Goal: Subscribe to service/newsletter

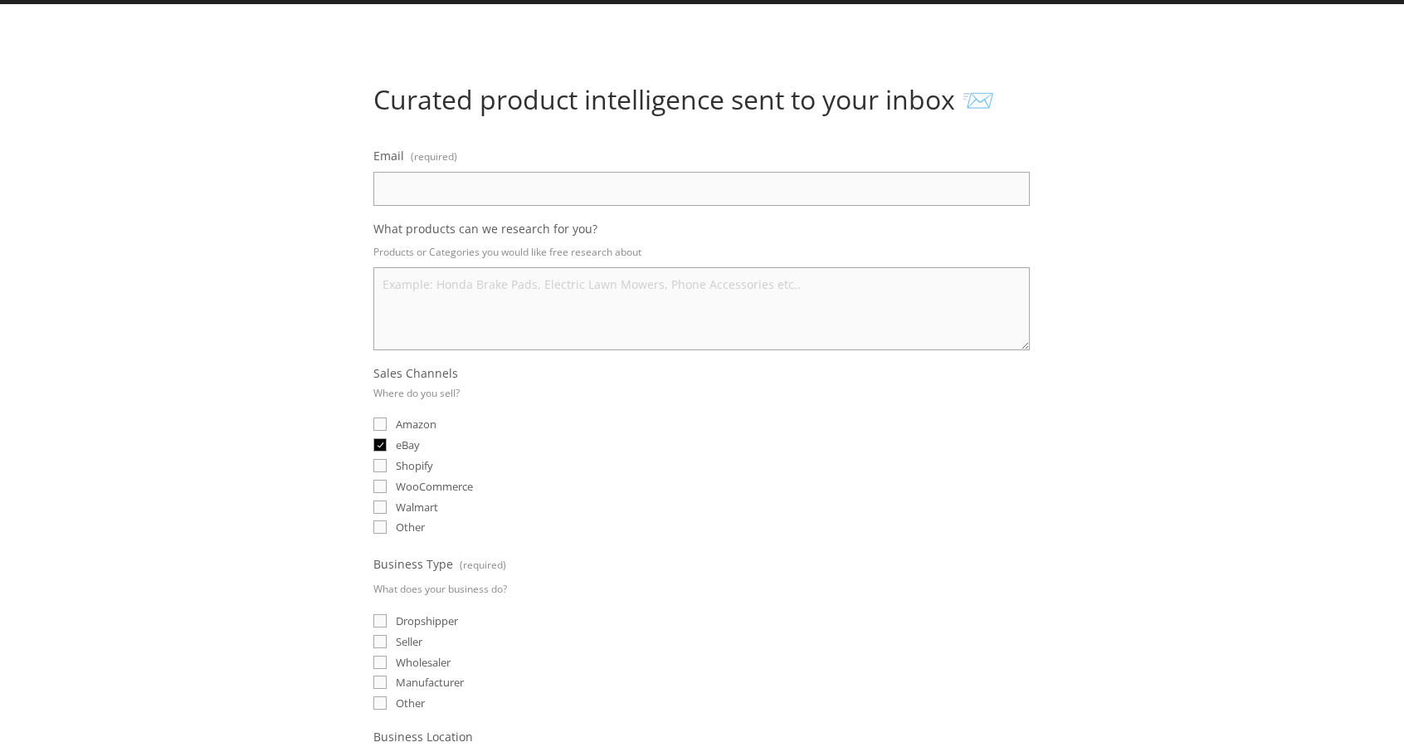
type input "[EMAIL_ADDRESS][DOMAIN_NAME]"
click at [483, 310] on textarea "What products can we research for you?" at bounding box center [701, 308] width 657 height 83
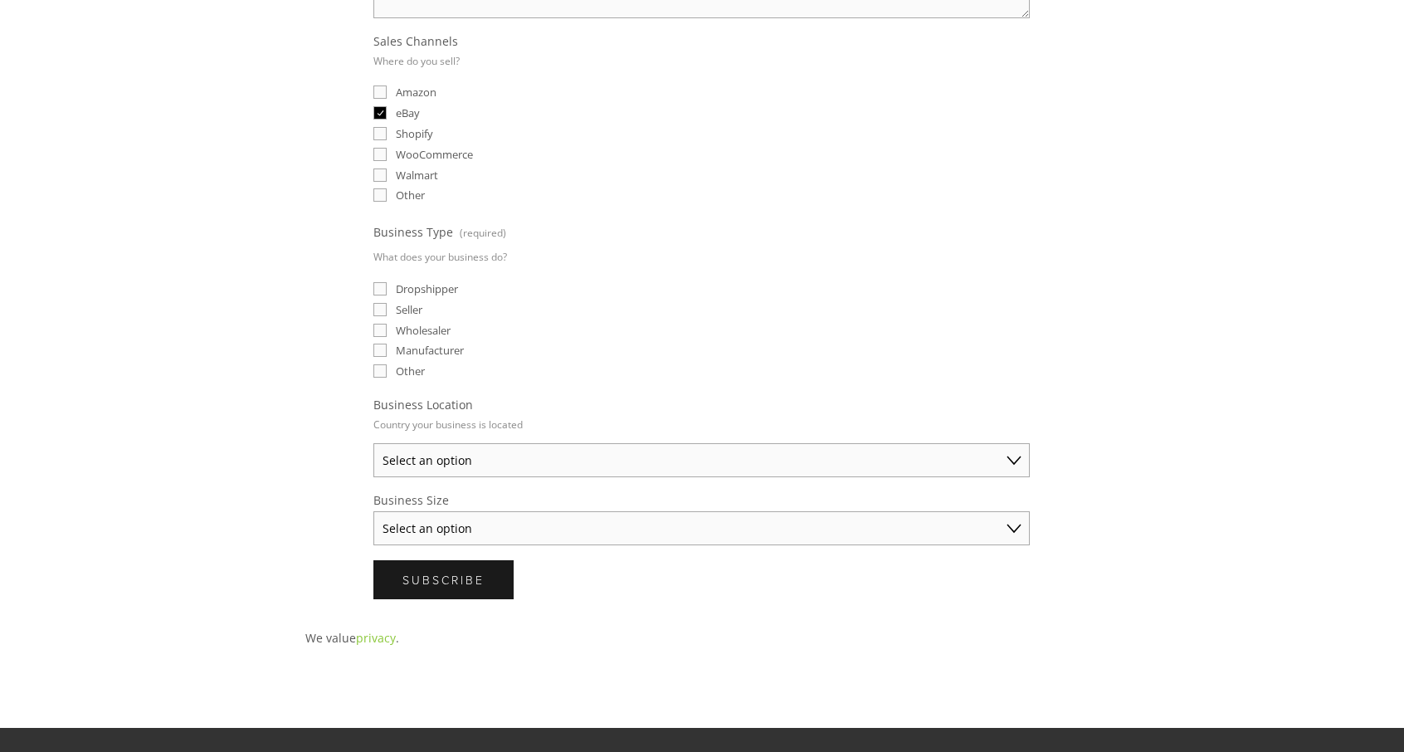
scroll to position [695, 0]
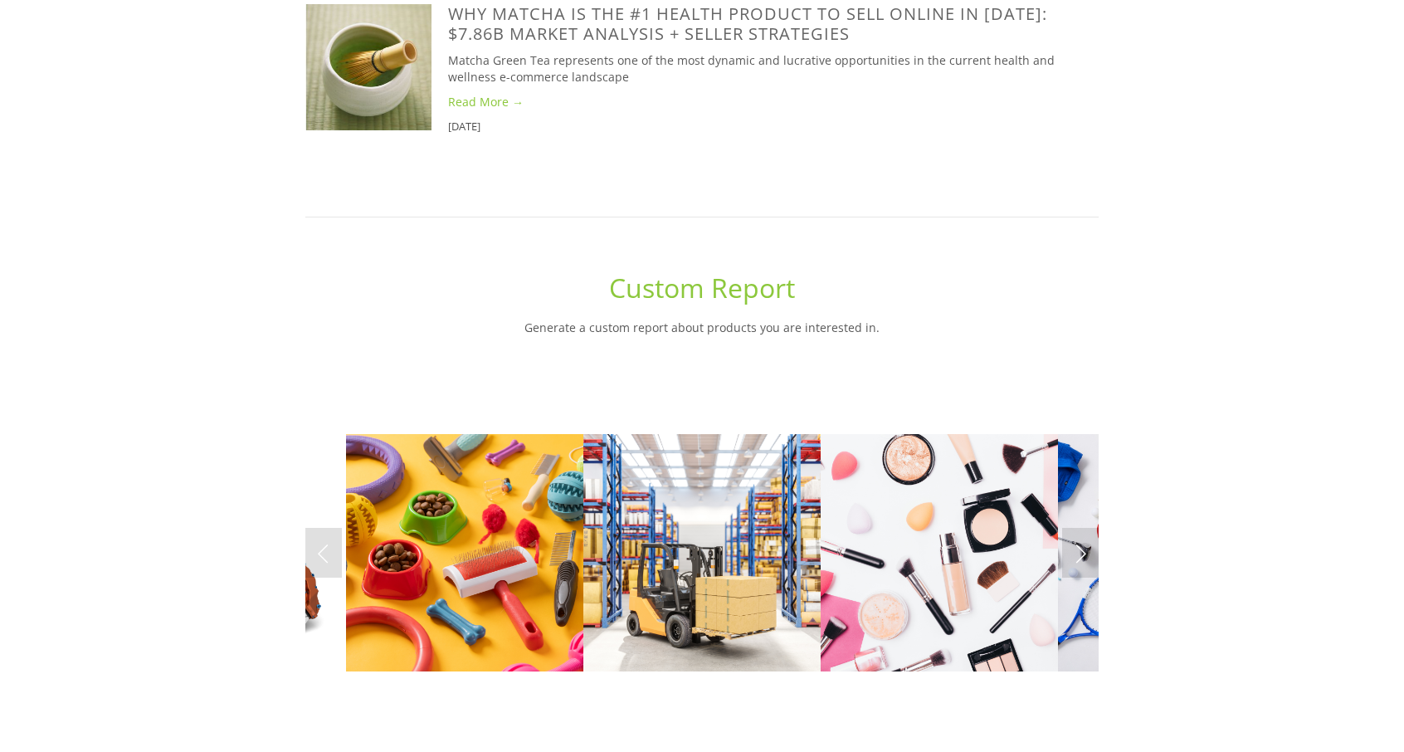
scroll to position [6483, 0]
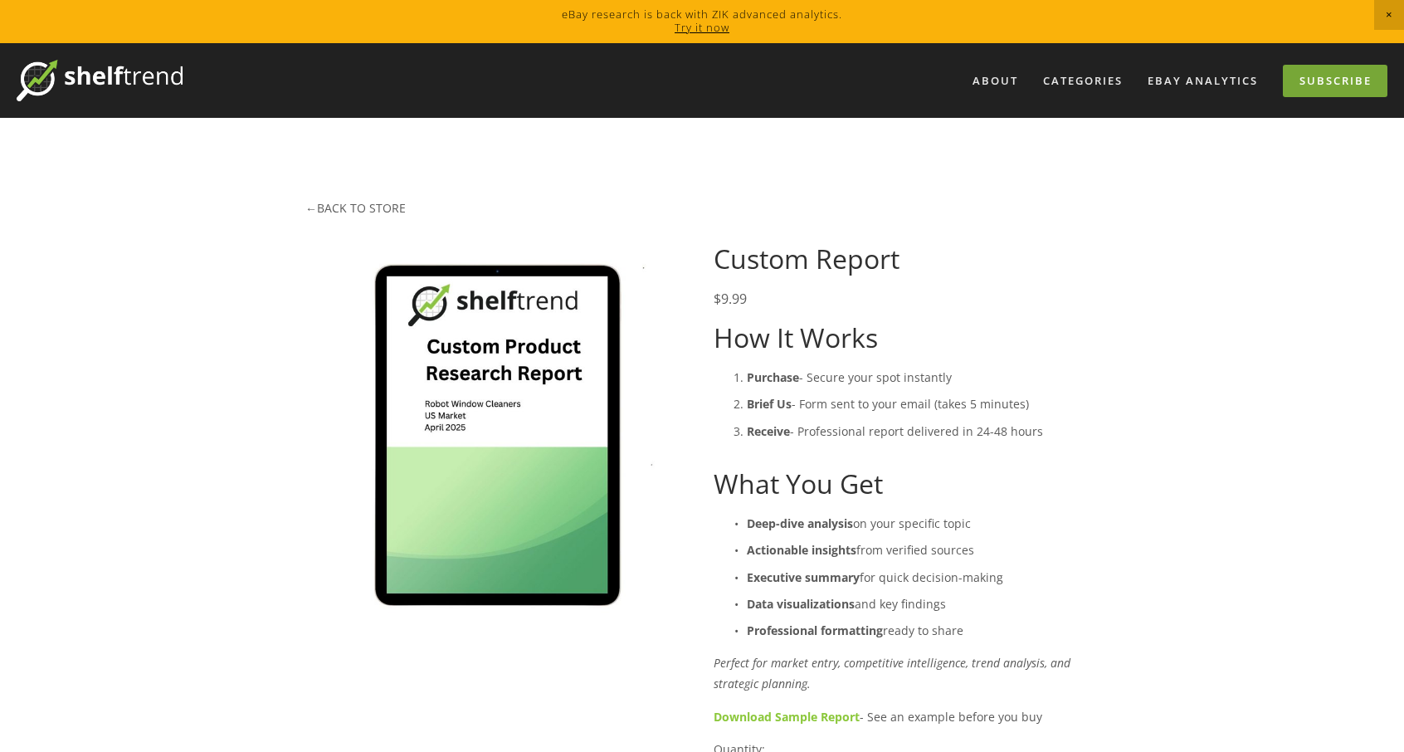
click at [1331, 76] on link "Subscribe" at bounding box center [1335, 81] width 105 height 32
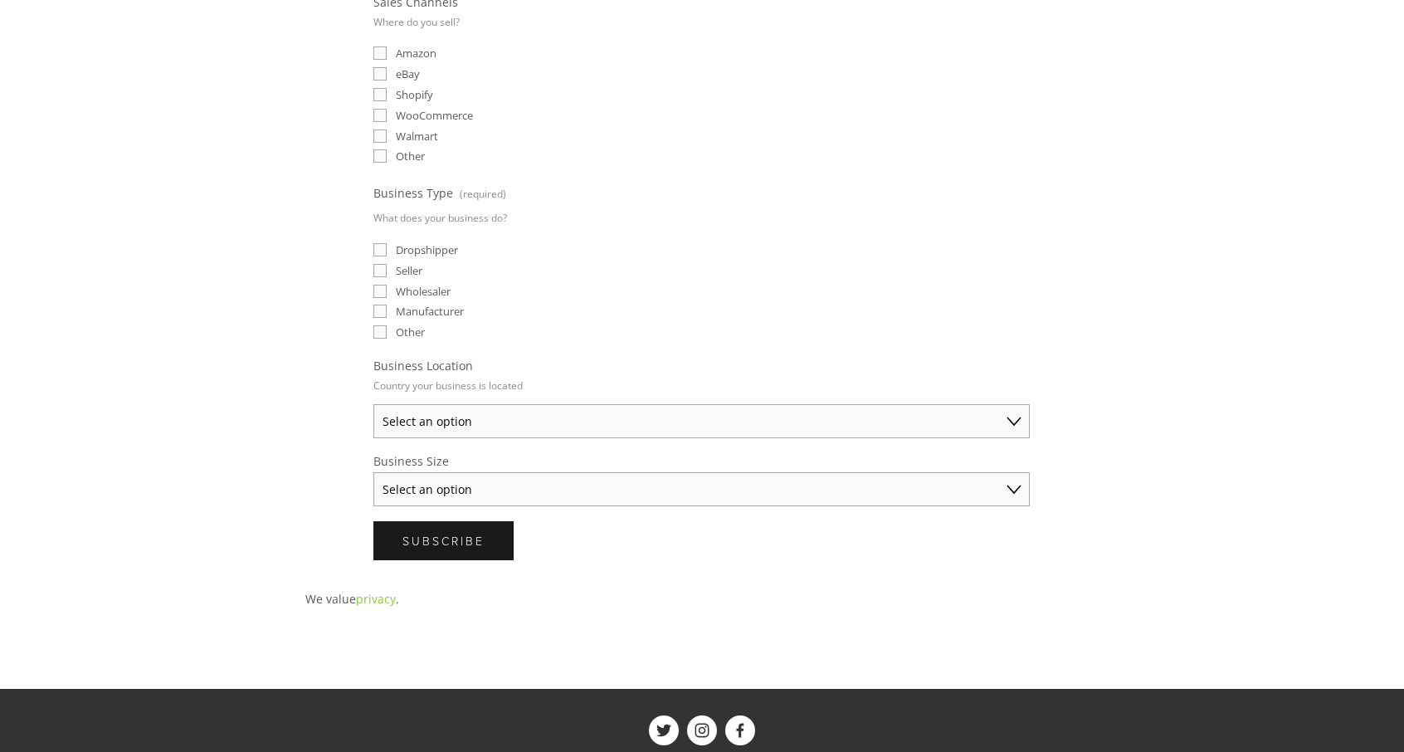
scroll to position [498, 0]
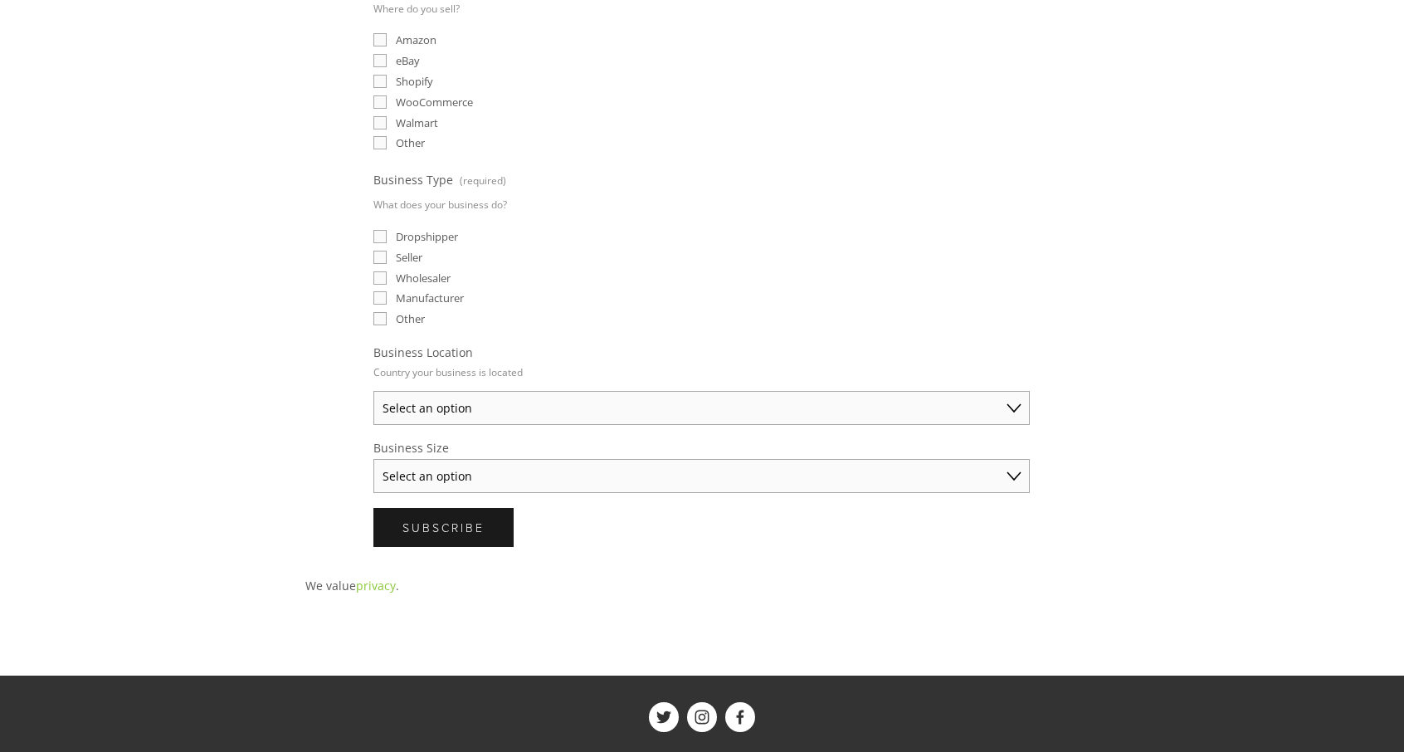
click at [493, 394] on select "Select an option Australia United States United Kingdom China Japan Germany Can…" at bounding box center [701, 408] width 657 height 34
select select "[GEOGRAPHIC_DATA]"
click at [373, 391] on select "Select an option Australia United States United Kingdom China Japan Germany Can…" at bounding box center [701, 408] width 657 height 34
click at [463, 467] on select "Select an option Solo Merchant (under $50K annual sales) Small Business ($50K -…" at bounding box center [701, 476] width 657 height 34
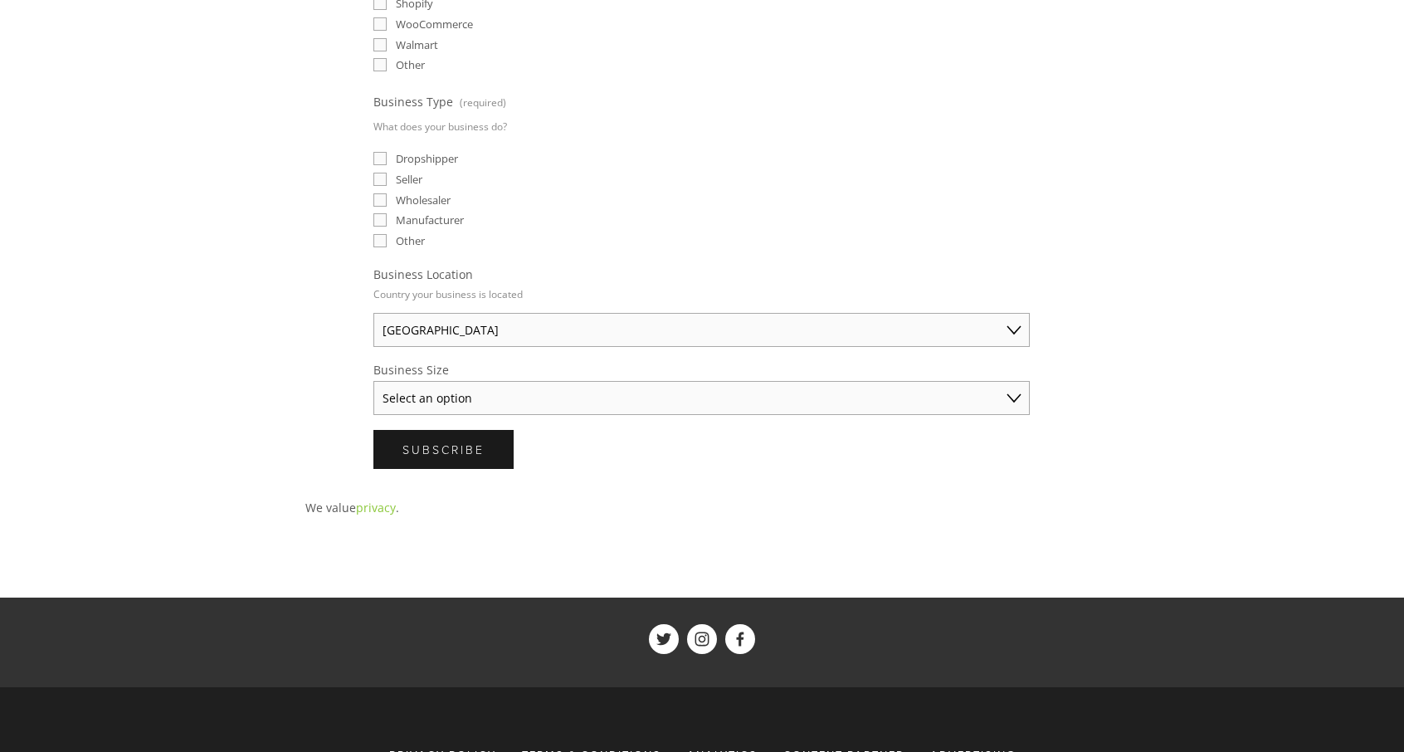
scroll to position [581, 0]
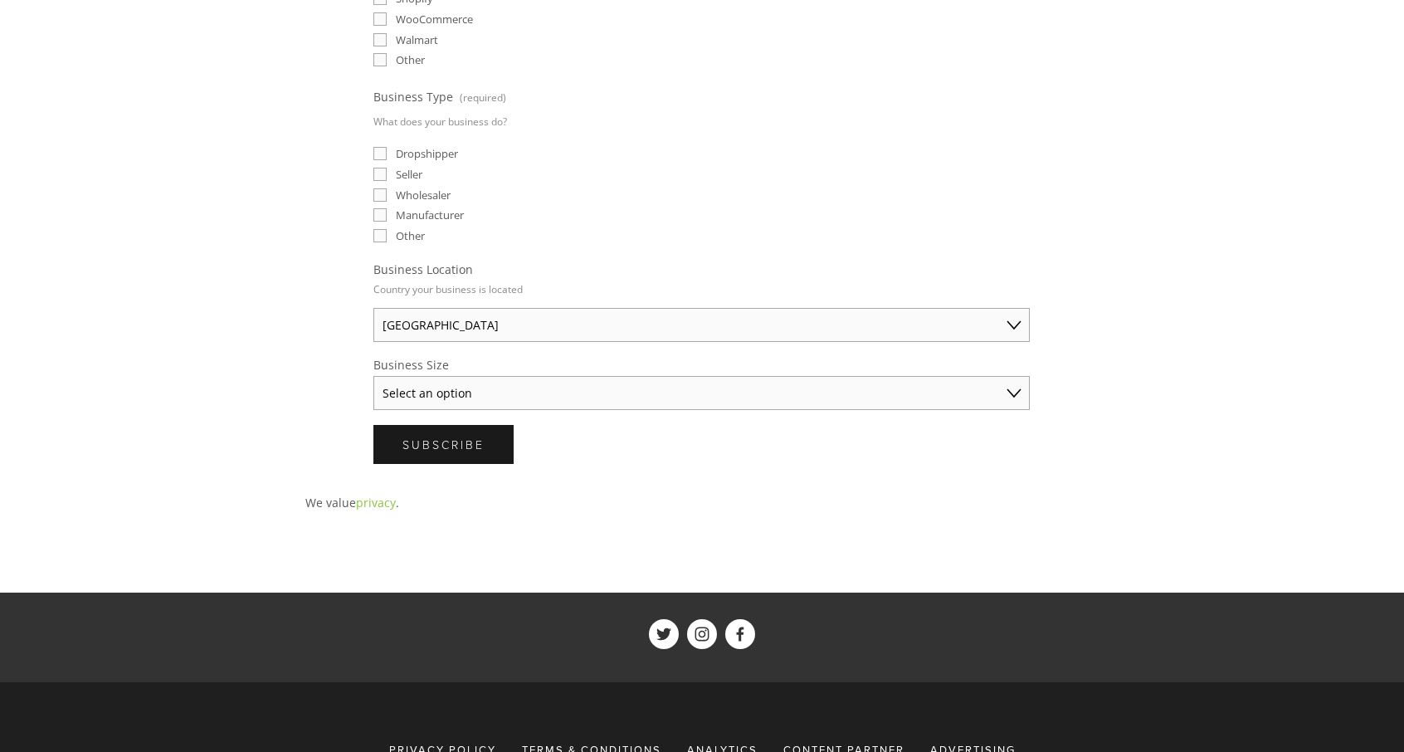
click at [499, 383] on select "Select an option Solo Merchant (under $50K annual sales) Small Business ($50K -…" at bounding box center [701, 393] width 657 height 34
select select "Solo Merchant (under $50K annual sales)"
click at [373, 376] on select "Select an option Solo Merchant (under $50K annual sales) Small Business ($50K -…" at bounding box center [701, 393] width 657 height 34
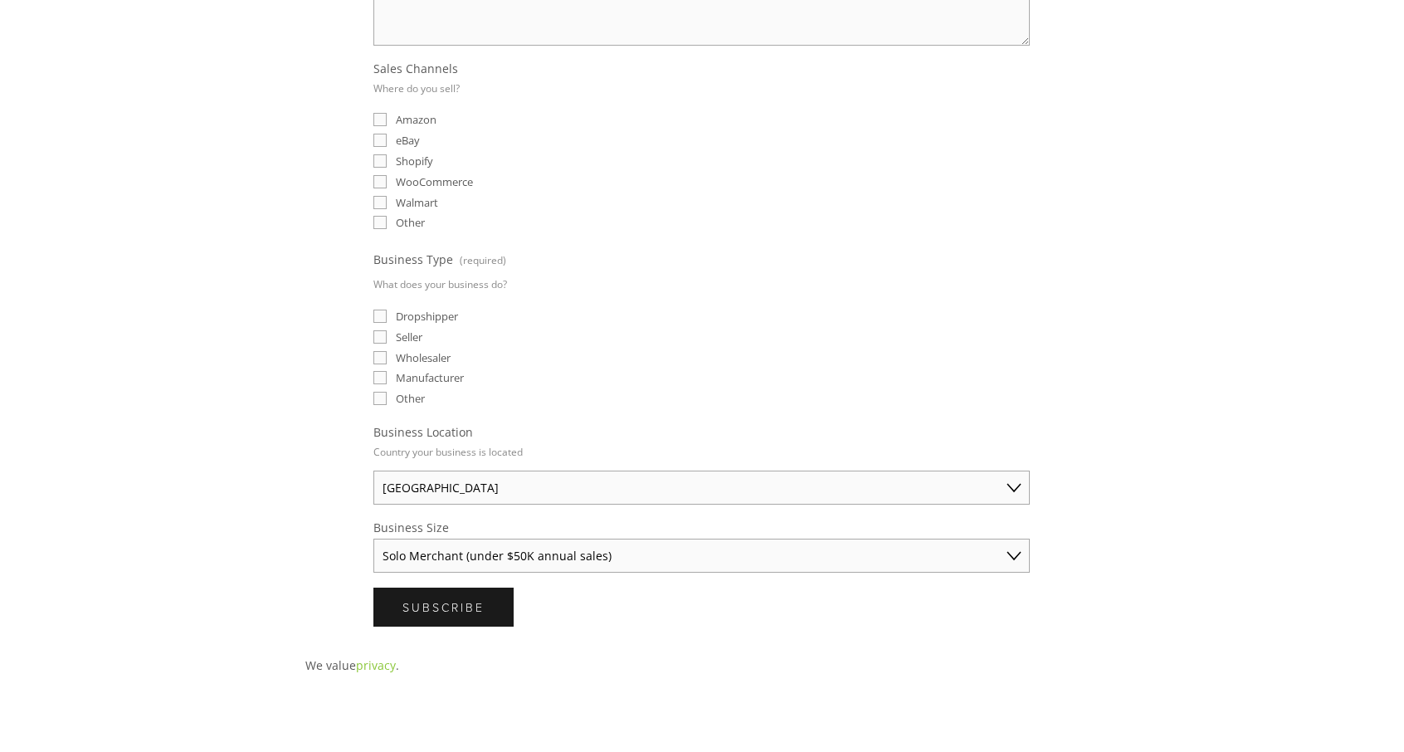
scroll to position [415, 0]
click at [383, 339] on input "Seller" at bounding box center [379, 340] width 13 height 13
checkbox input "true"
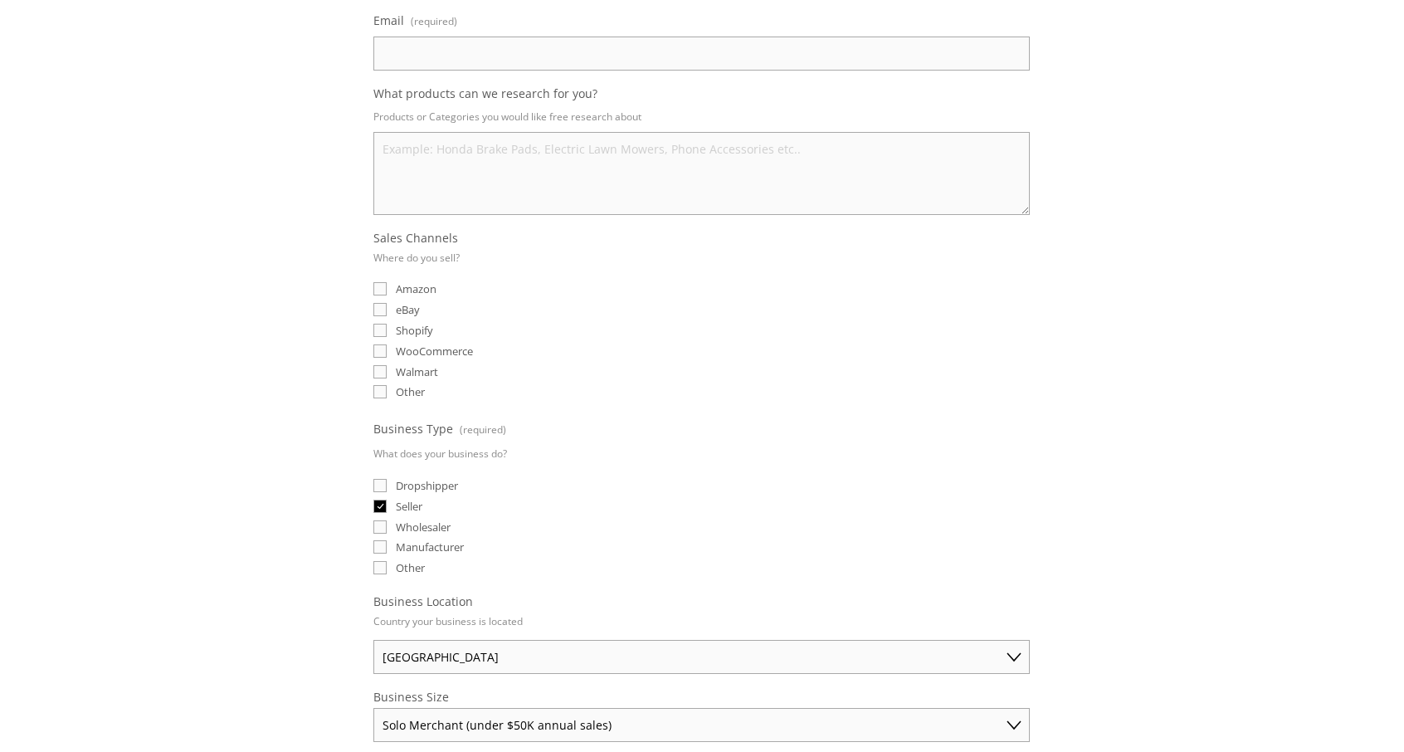
click at [379, 307] on input "eBay" at bounding box center [379, 309] width 13 height 13
checkbox input "true"
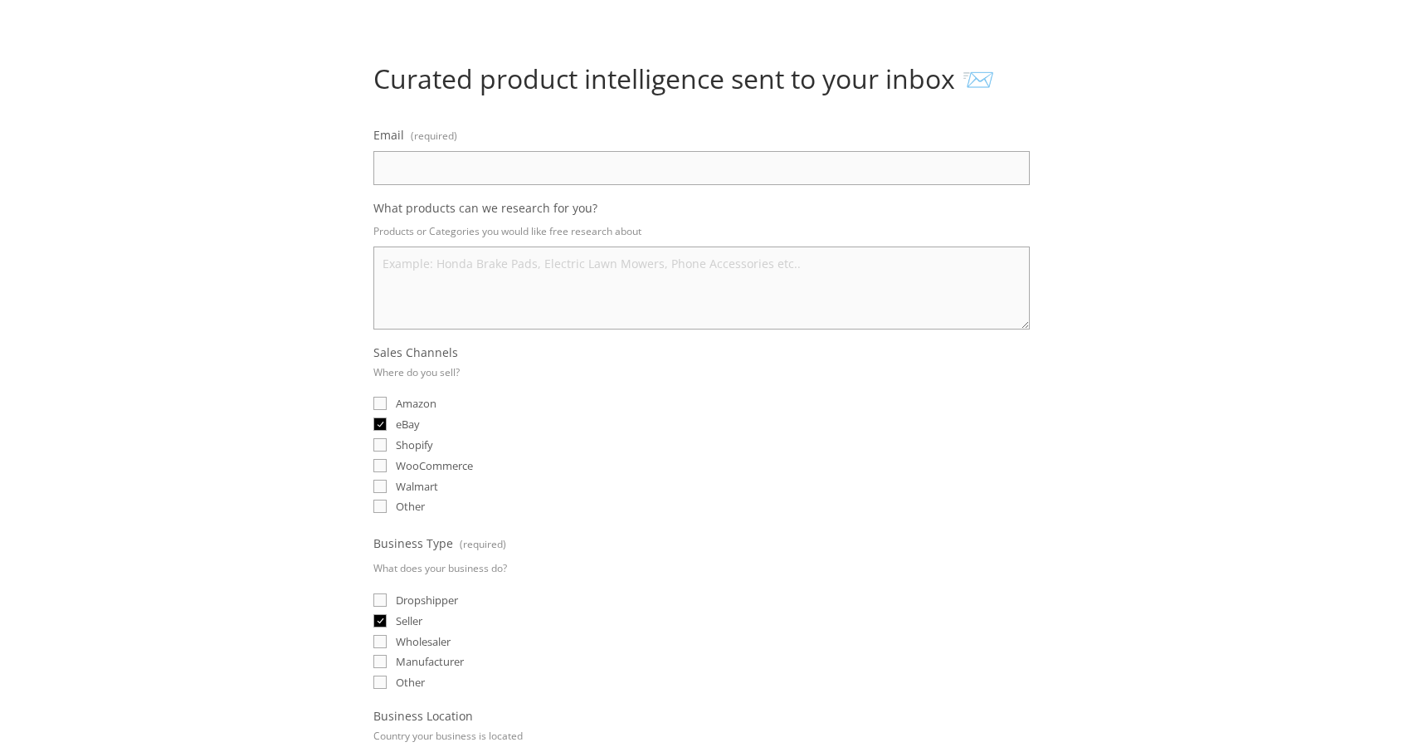
scroll to position [83, 0]
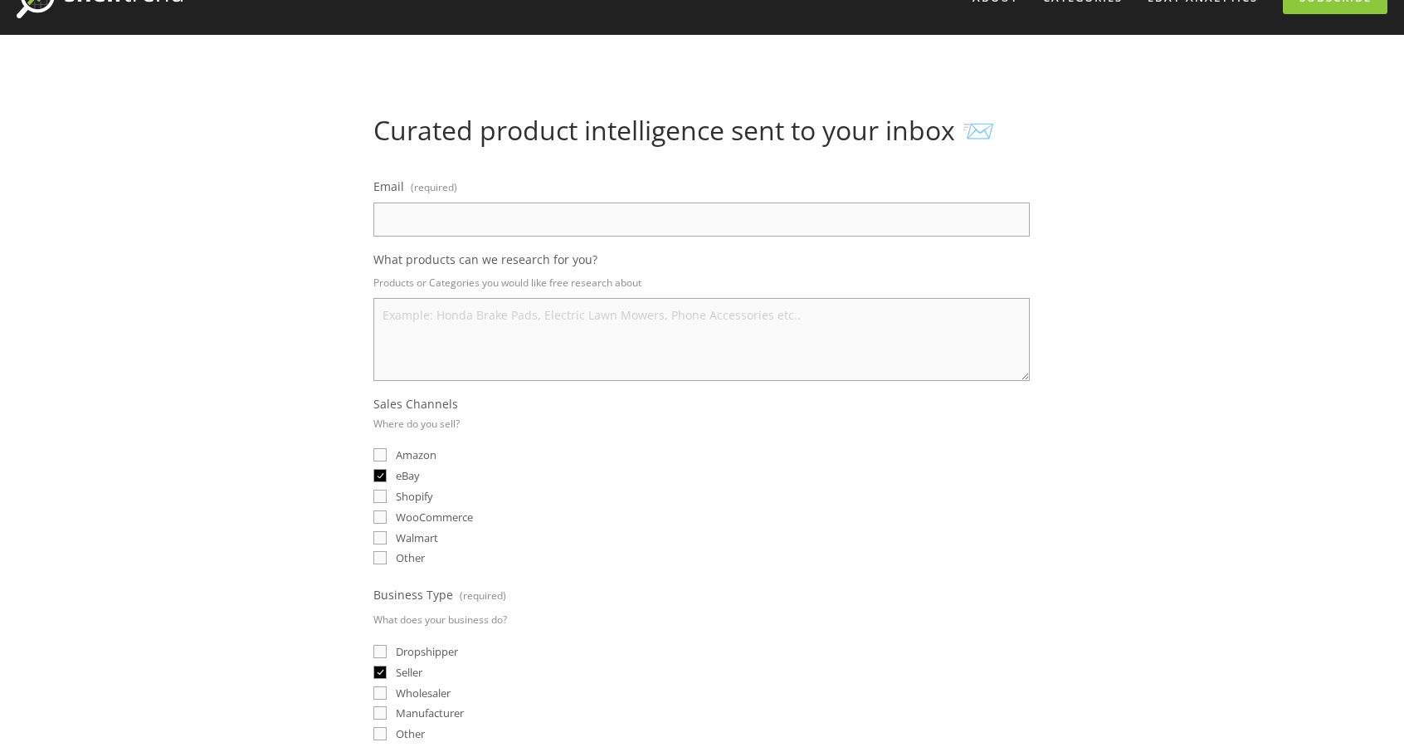
click at [410, 215] on input "Email (required)" at bounding box center [701, 220] width 657 height 34
type input "alberclinton1121@gmail.com"
click at [478, 332] on textarea "What products can we research for you?" at bounding box center [701, 339] width 657 height 83
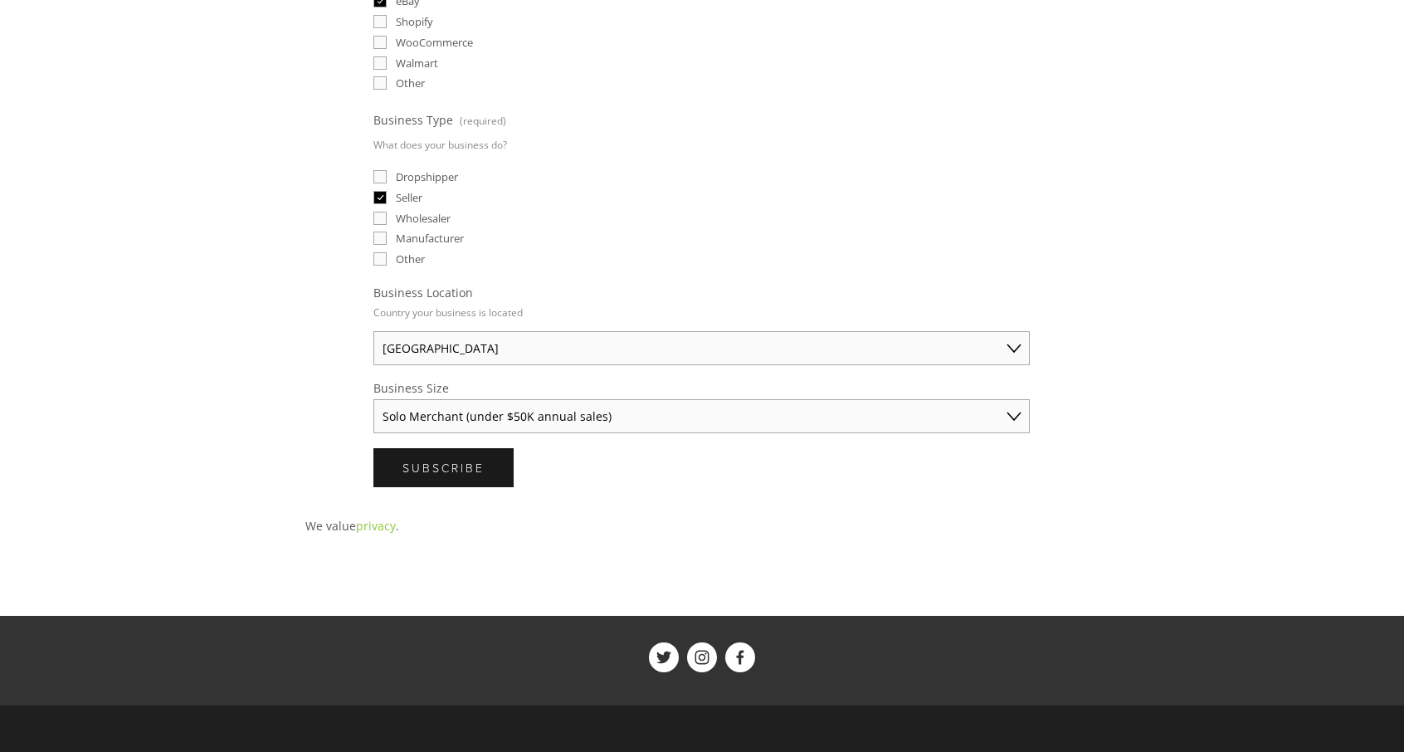
scroll to position [581, 0]
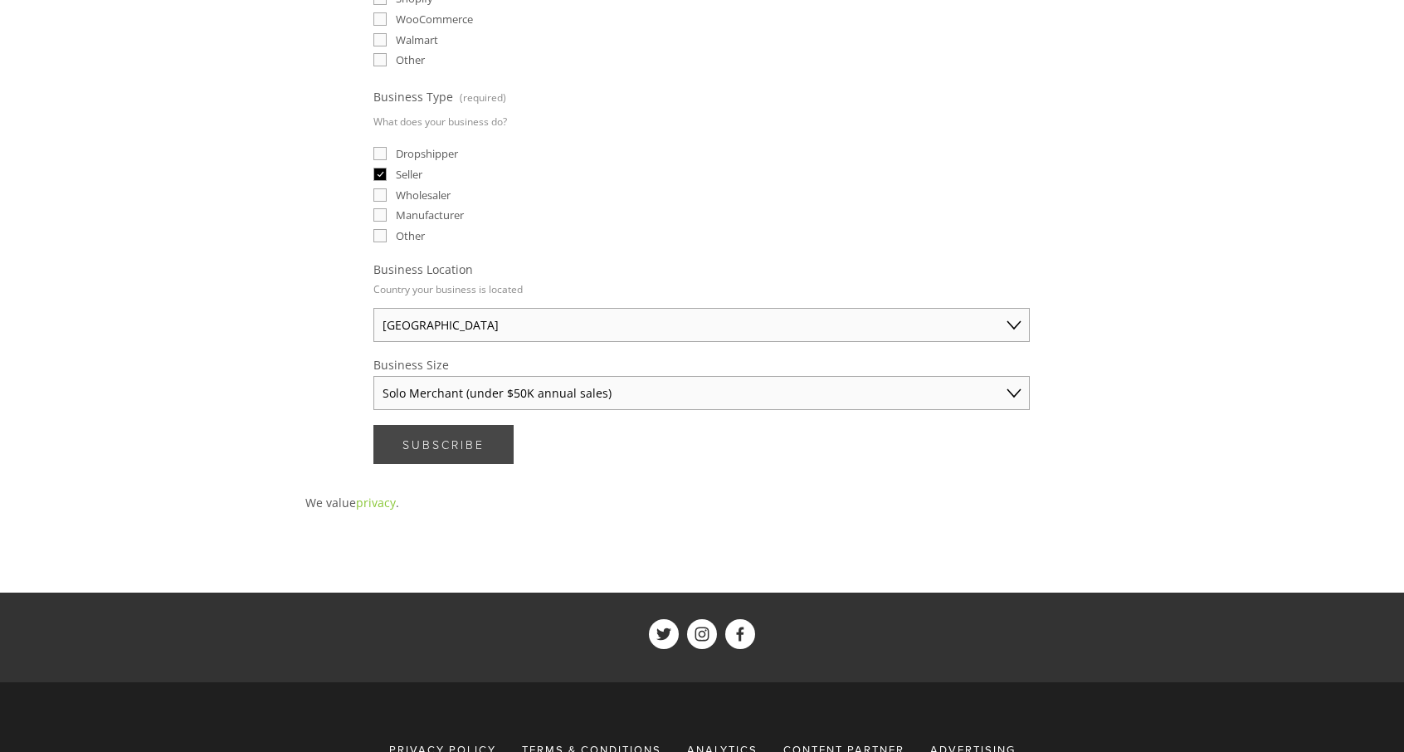
click at [485, 437] on span "Subscribe" at bounding box center [444, 445] width 82 height 16
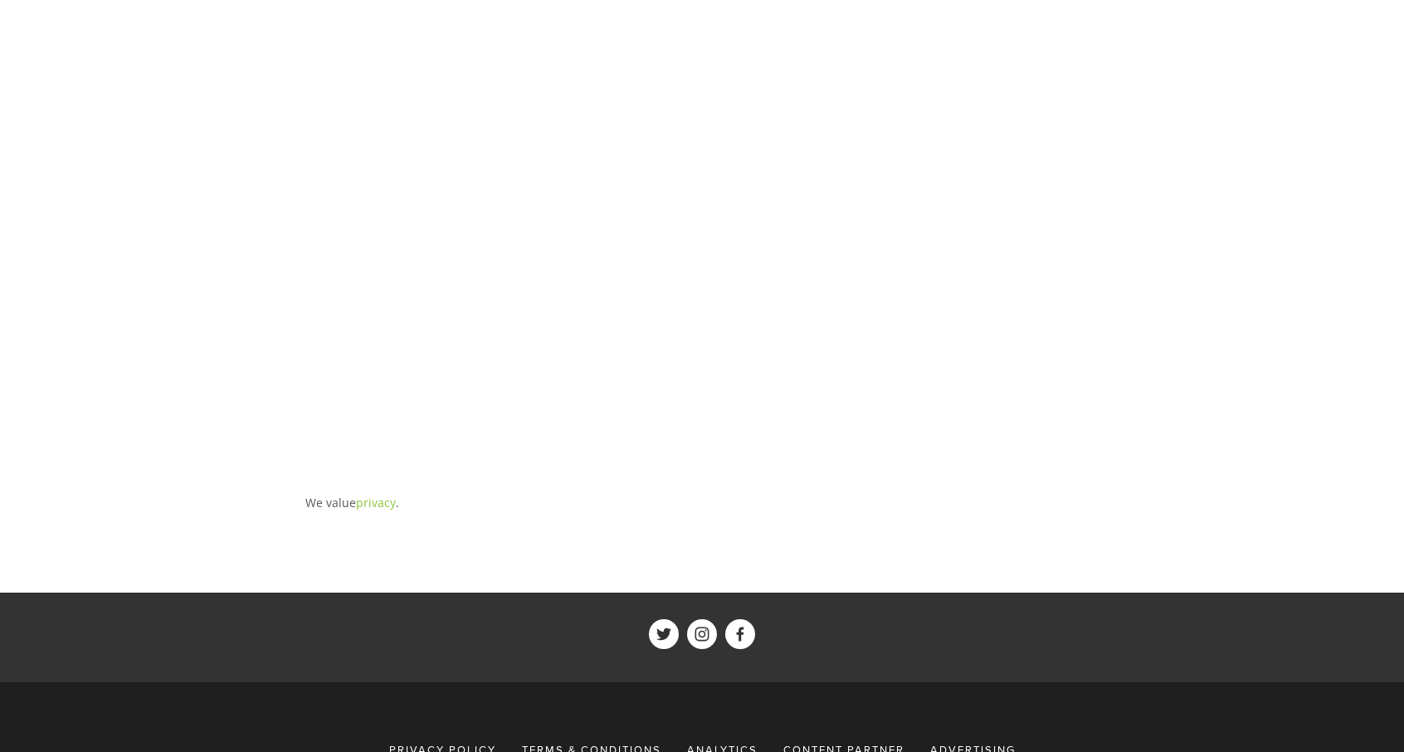
scroll to position [0, 0]
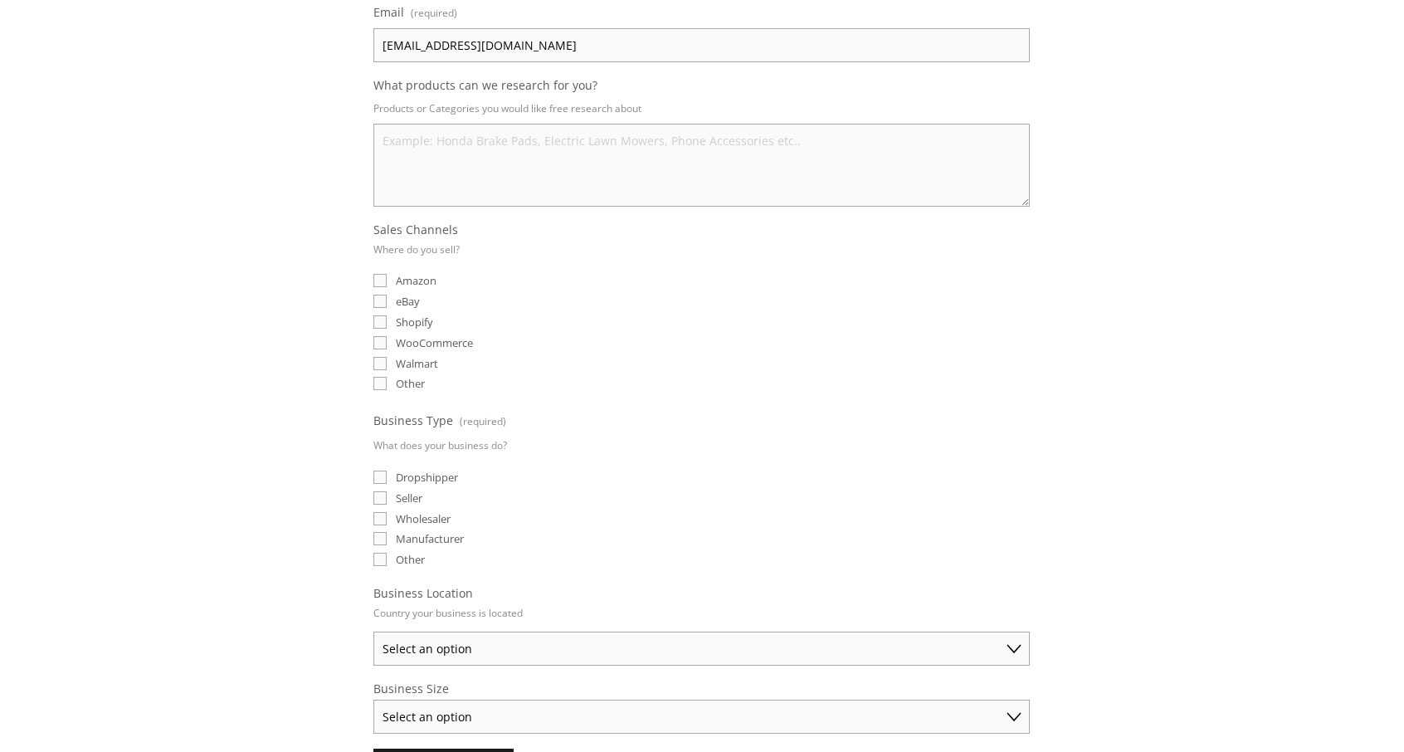
scroll to position [332, 0]
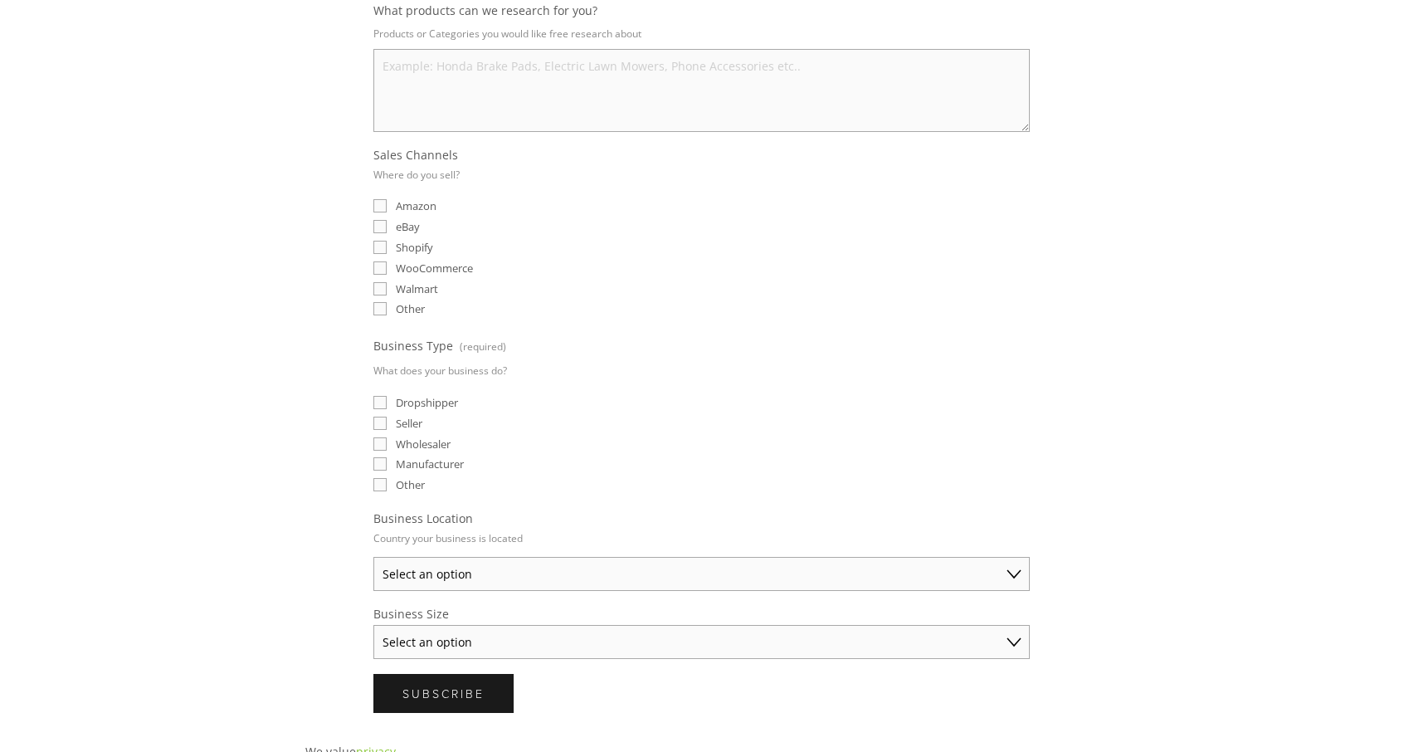
click at [381, 223] on input "eBay" at bounding box center [379, 226] width 13 height 13
checkbox input "true"
click at [384, 417] on input "Seller" at bounding box center [379, 423] width 13 height 13
checkbox input "true"
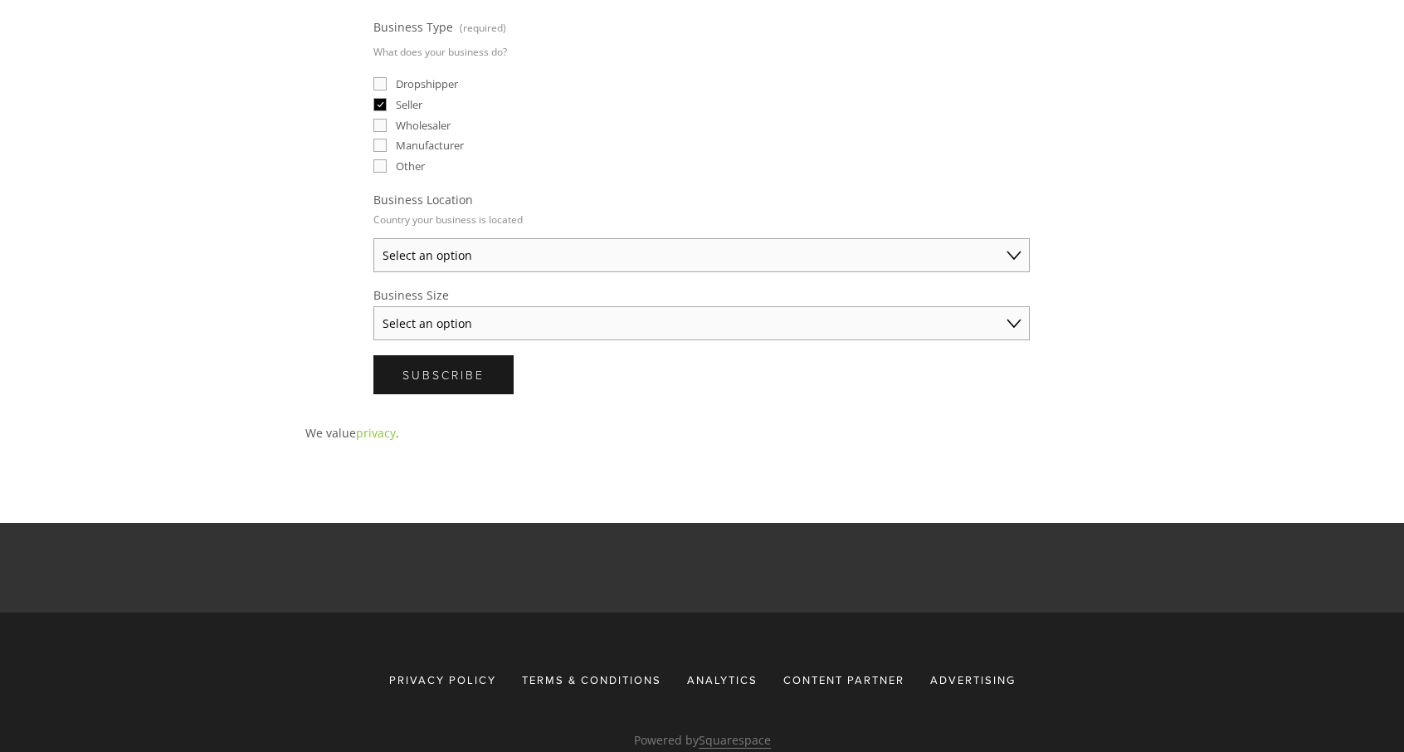
scroll to position [695, 0]
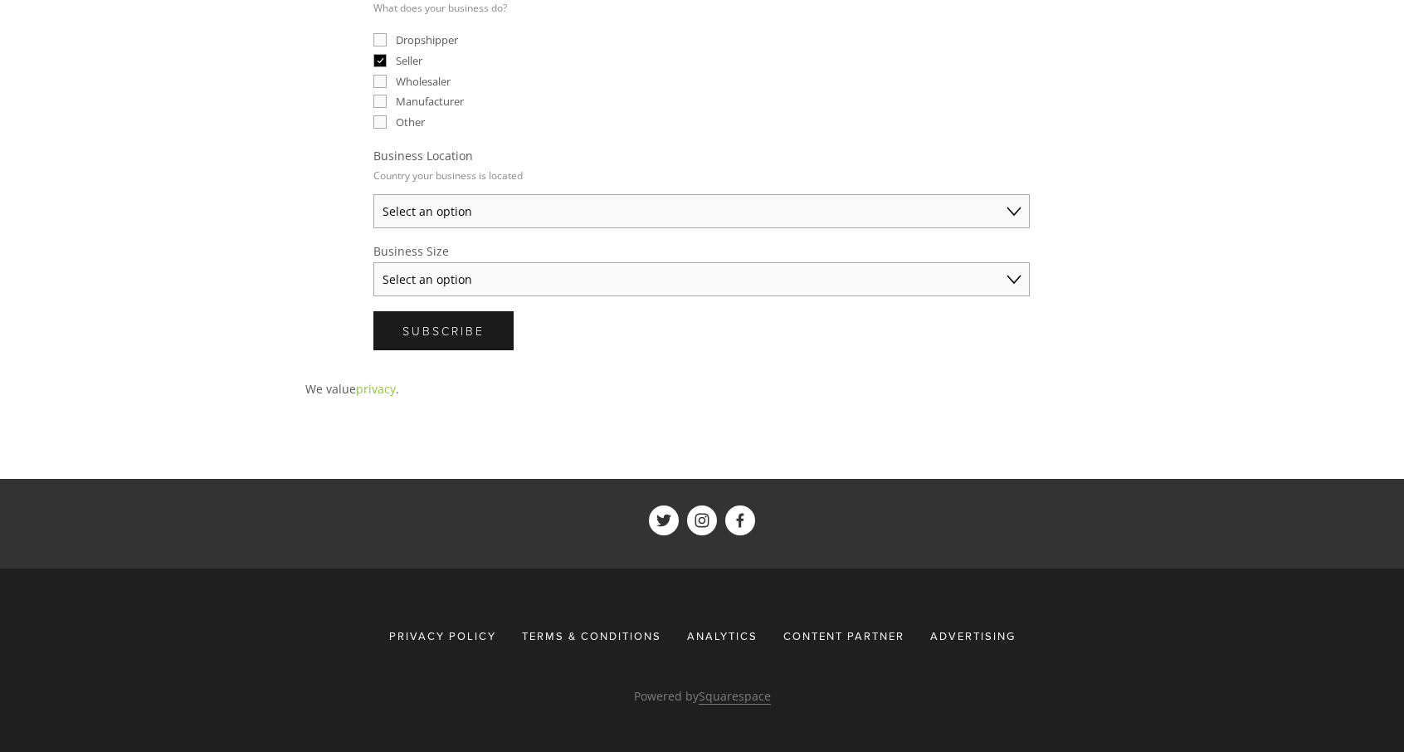
click at [455, 205] on select "Select an option Australia United States United Kingdom China Japan Germany Can…" at bounding box center [701, 211] width 657 height 34
select select "United States"
click at [373, 194] on select "Select an option Australia United States United Kingdom China Japan Germany Can…" at bounding box center [701, 211] width 657 height 34
click at [447, 268] on select "Select an option Solo Merchant (under $50K annual sales) Small Business ($50K -…" at bounding box center [701, 279] width 657 height 34
select select "Solo Merchant (under $50K annual sales)"
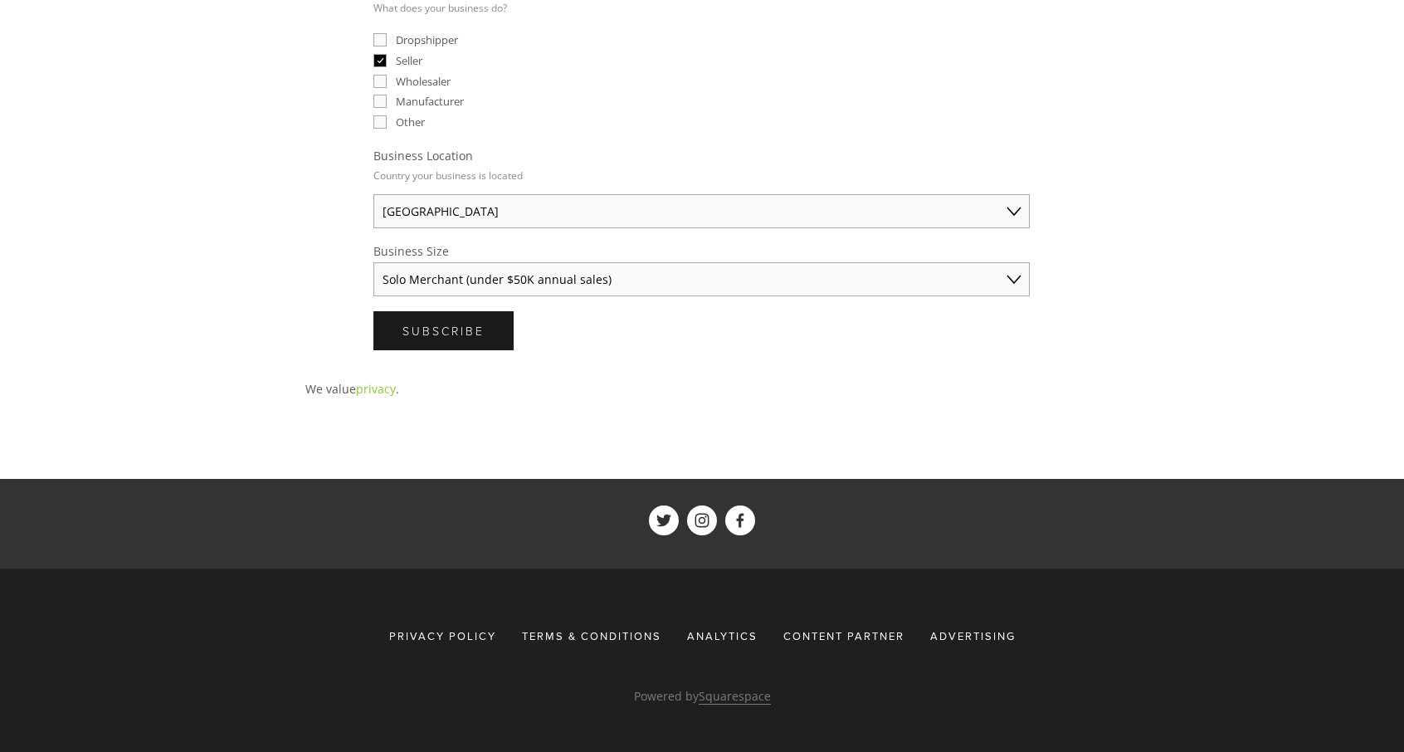
click at [373, 262] on select "Select an option Solo Merchant (under $50K annual sales) Small Business ($50K -…" at bounding box center [701, 279] width 657 height 34
drag, startPoint x: 445, startPoint y: 320, endPoint x: 471, endPoint y: 310, distance: 28.4
click at [445, 323] on span "Subscribe" at bounding box center [444, 331] width 82 height 16
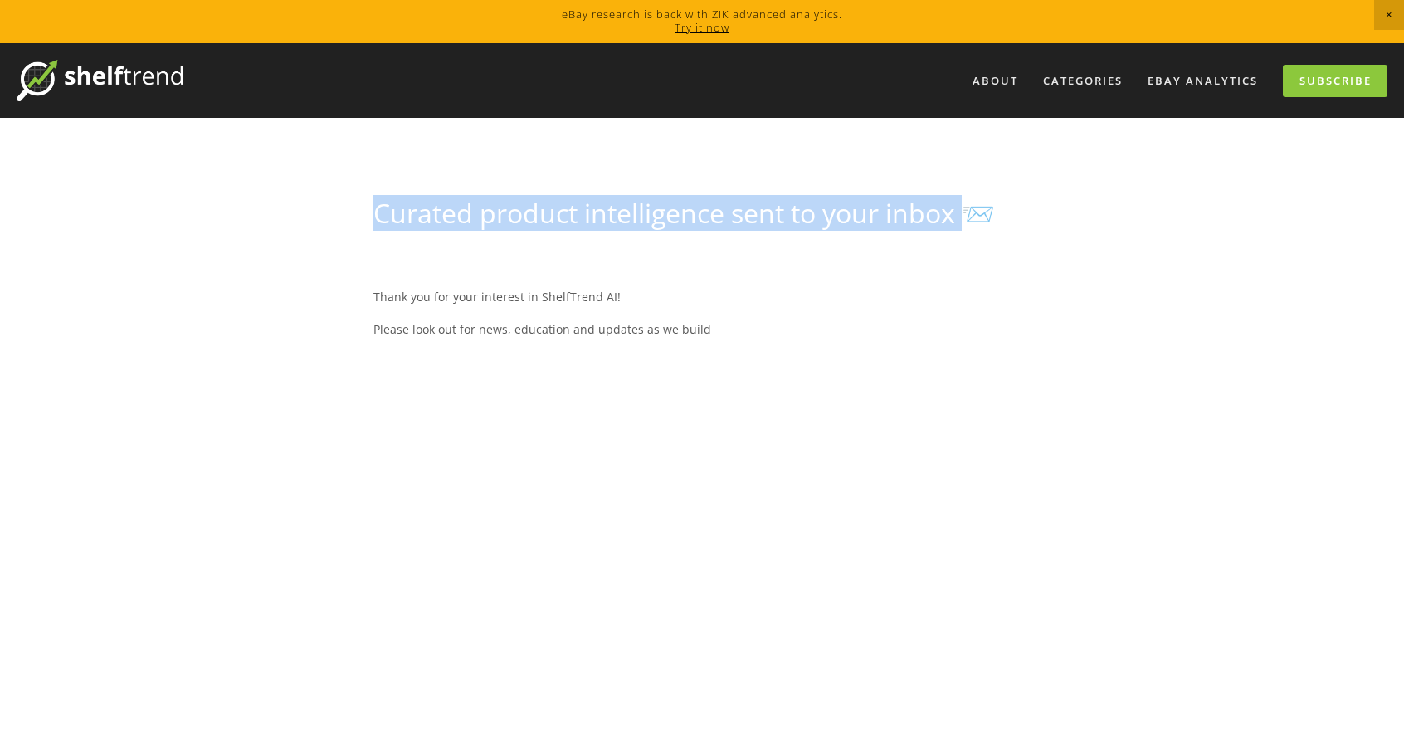
drag, startPoint x: 375, startPoint y: 203, endPoint x: 920, endPoint y: 234, distance: 545.3
click at [962, 237] on div "Curated product intelligence sent to your inbox 📨" at bounding box center [701, 221] width 685 height 46
copy h1 "Curated product intelligence sent to your inbox"
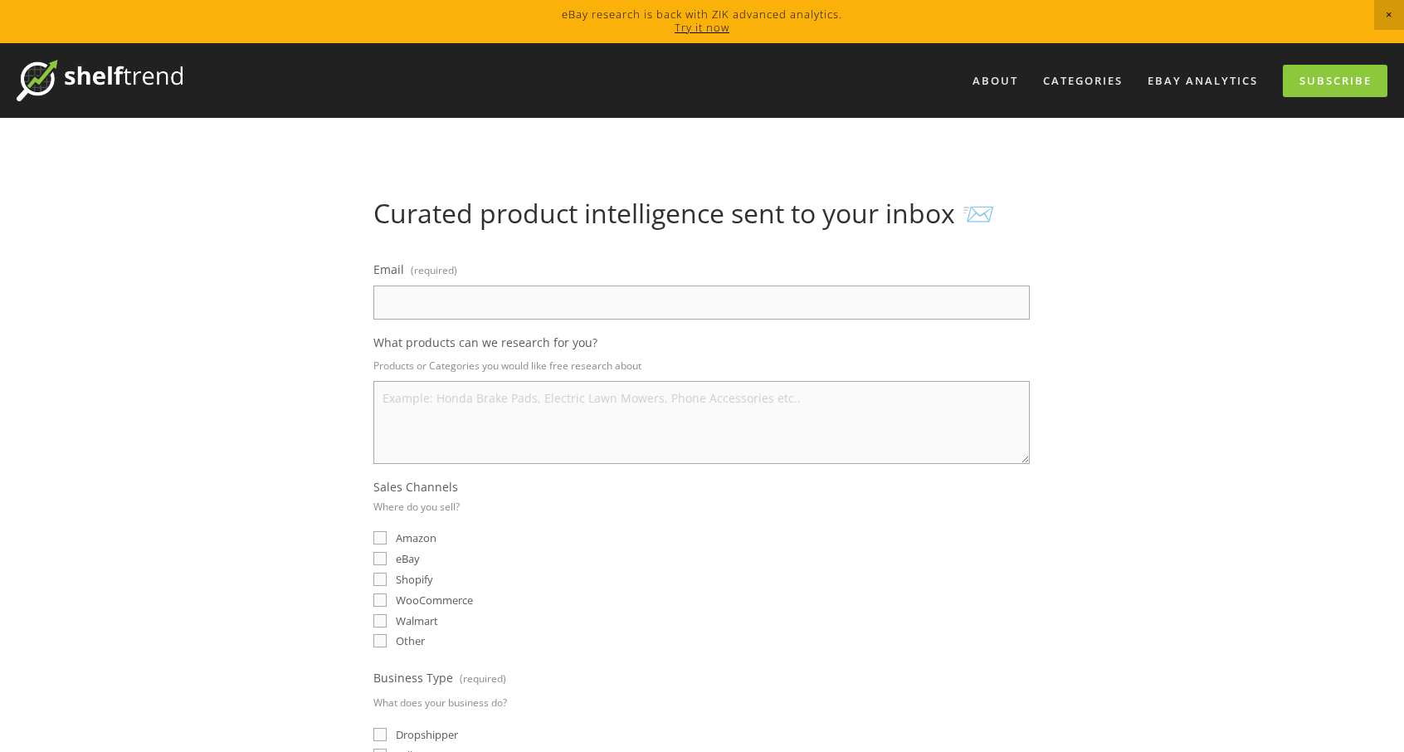
type input "[EMAIL_ADDRESS][DOMAIN_NAME]"
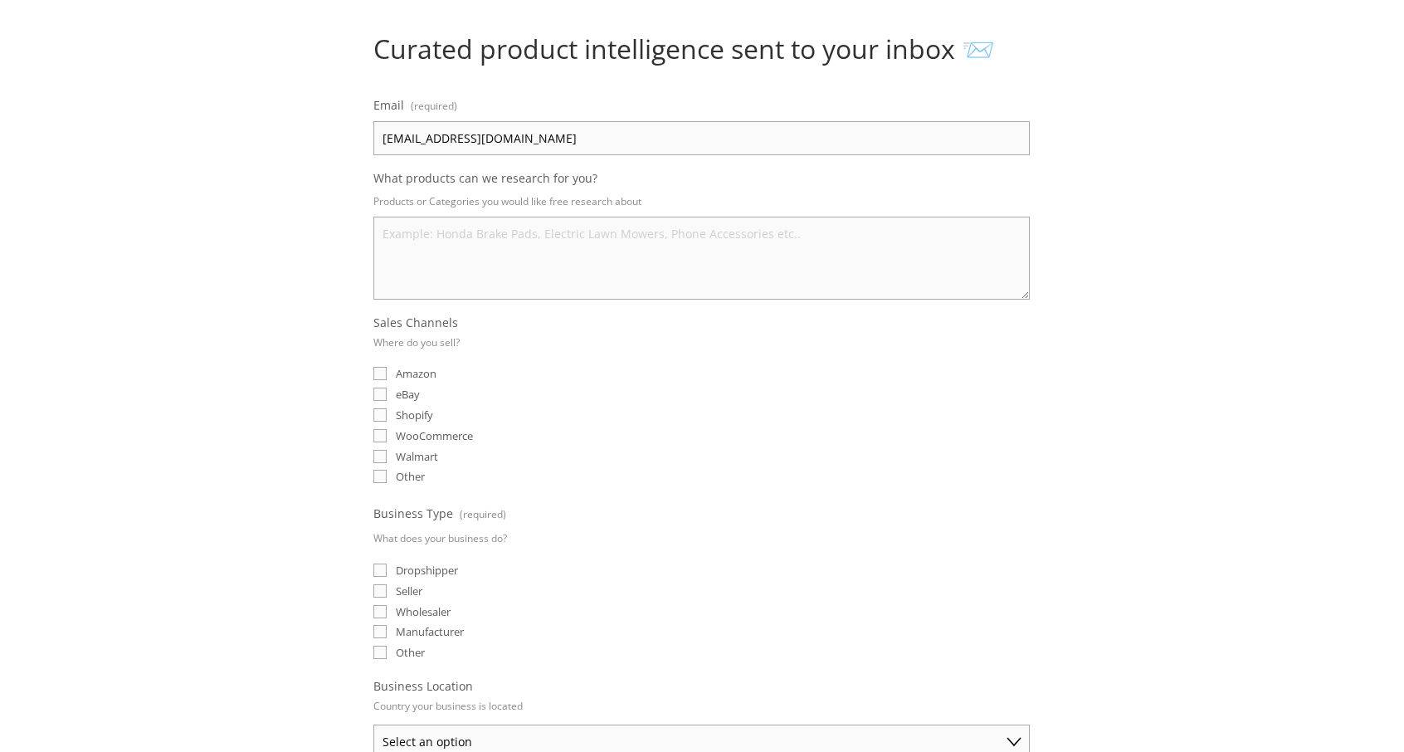
scroll to position [166, 0]
click at [382, 388] on input "eBay" at bounding box center [379, 392] width 13 height 13
checkbox input "true"
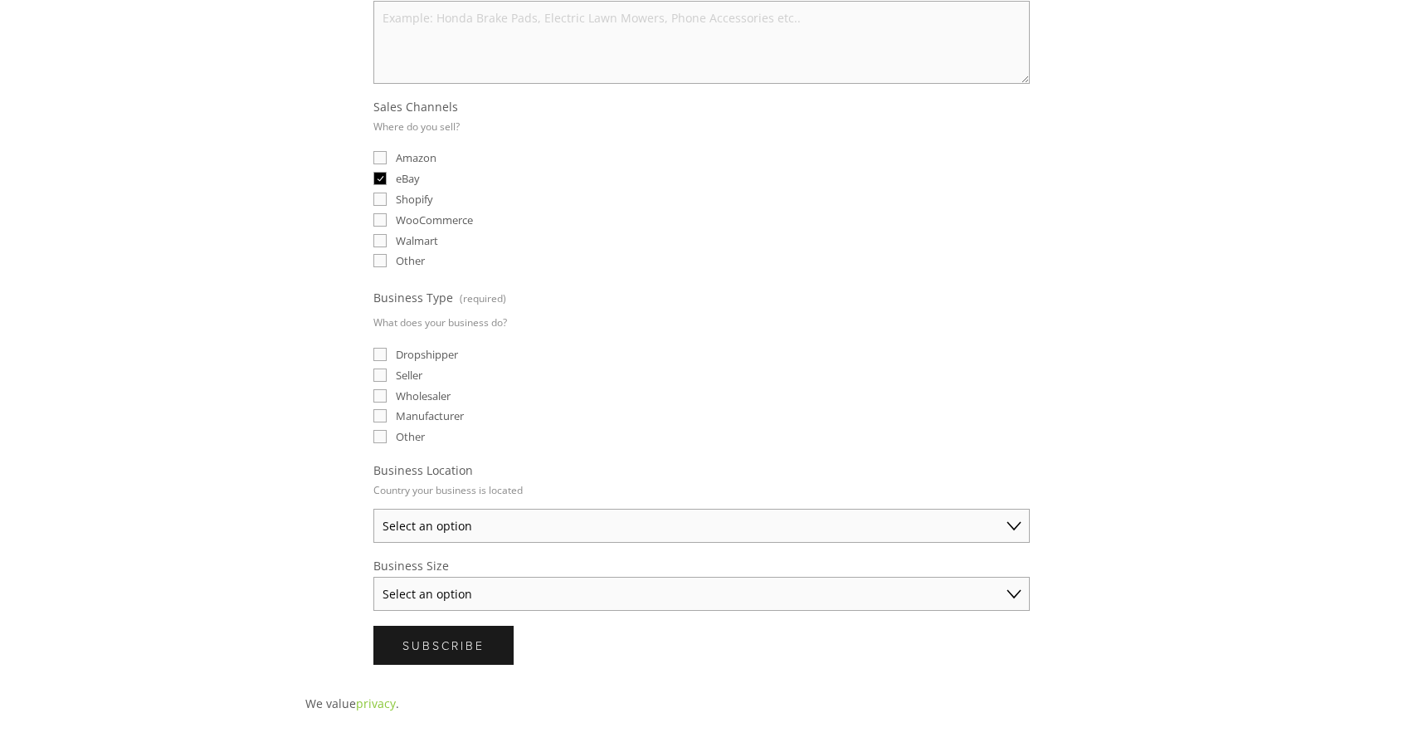
scroll to position [415, 0]
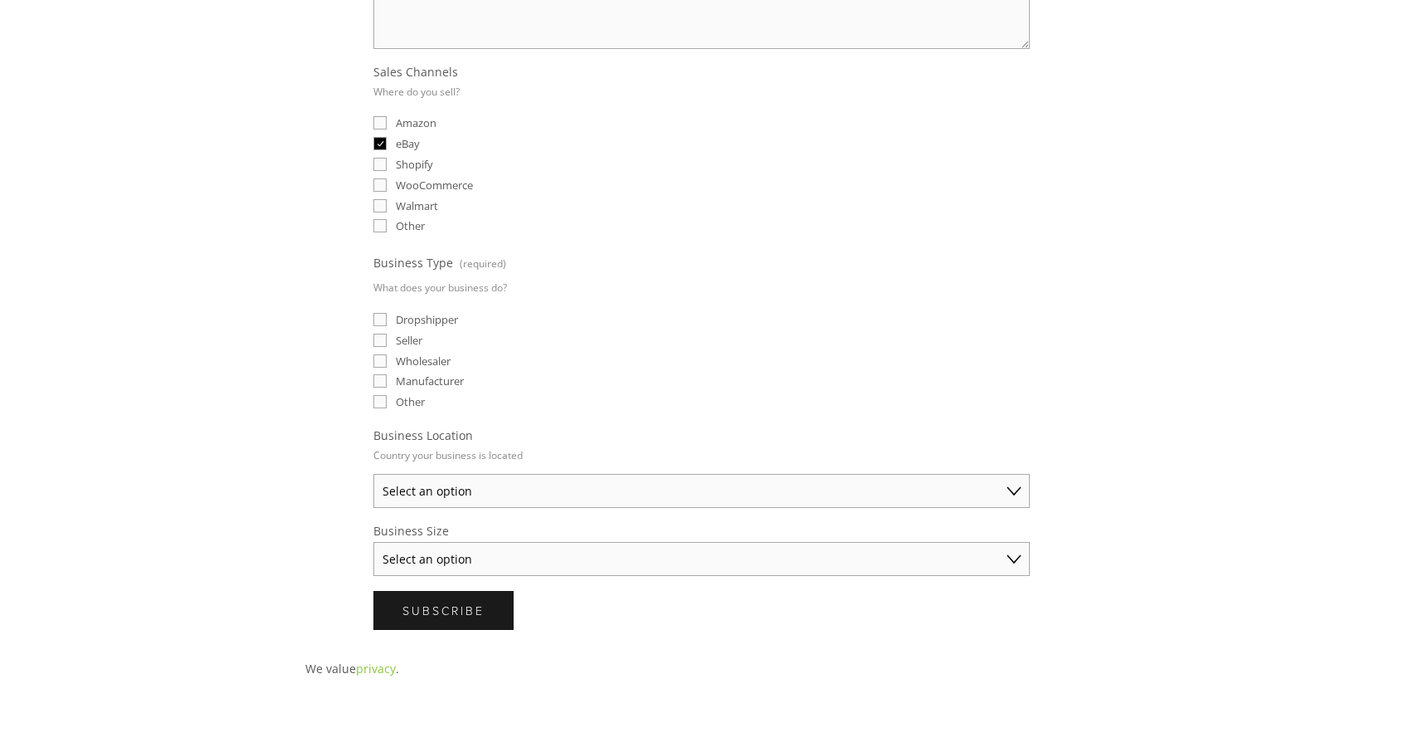
click at [384, 334] on input "Seller" at bounding box center [379, 340] width 13 height 13
checkbox input "true"
click at [445, 474] on select "Select an option Australia United States United Kingdom China Japan Germany Can…" at bounding box center [701, 491] width 657 height 34
select select "United States"
click at [373, 474] on select "Select an option Australia United States United Kingdom China Japan Germany Can…" at bounding box center [701, 491] width 657 height 34
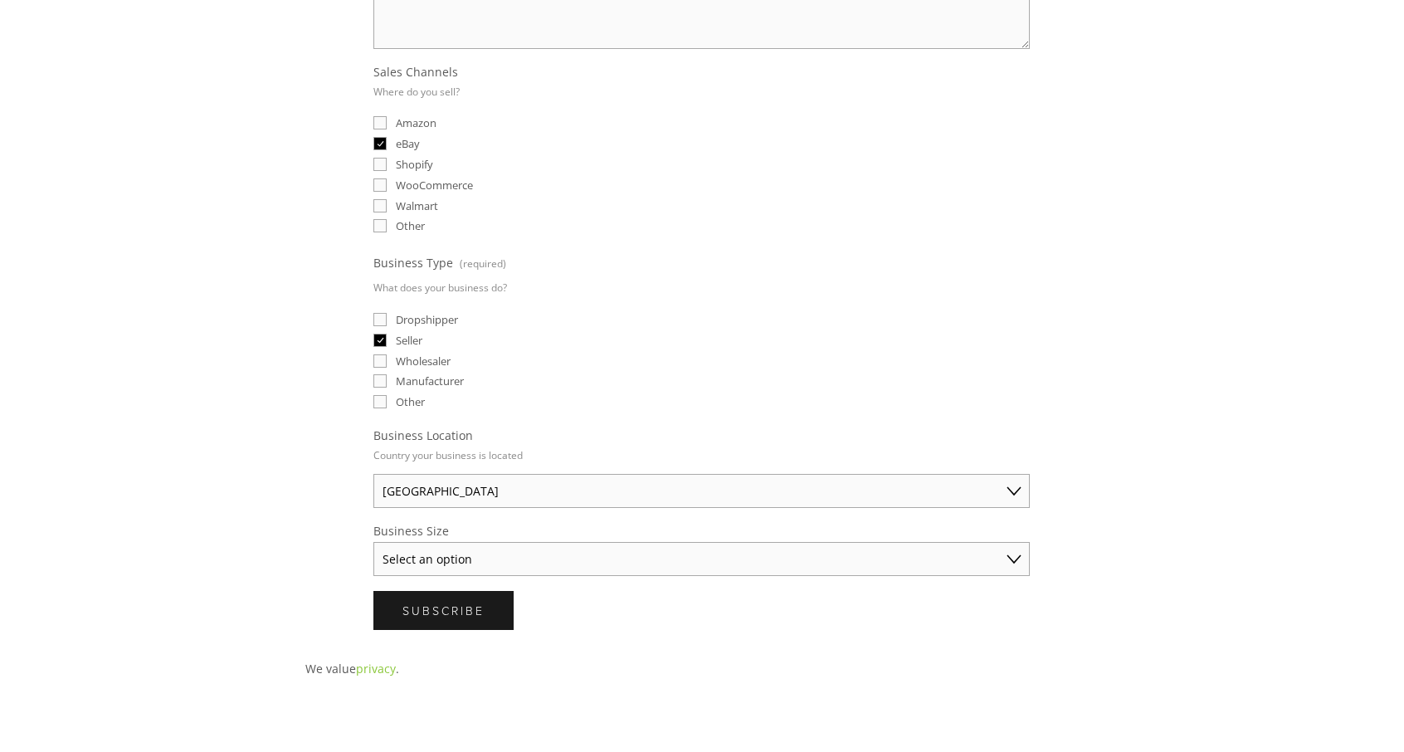
click at [461, 542] on select "Select an option Solo Merchant (under $50K annual sales) Small Business ($50K -…" at bounding box center [701, 559] width 657 height 34
select select "Solo Merchant (under $50K annual sales)"
click at [373, 542] on select "Select an option Solo Merchant (under $50K annual sales) Small Business ($50K -…" at bounding box center [701, 559] width 657 height 34
click at [445, 613] on button "Subscribe Subscribe" at bounding box center [443, 610] width 140 height 39
